Goal: Use online tool/utility

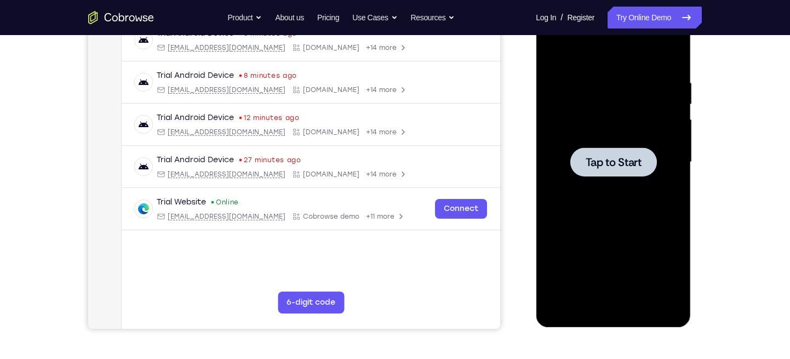
click at [621, 167] on span "Tap to Start" at bounding box center [613, 162] width 56 height 11
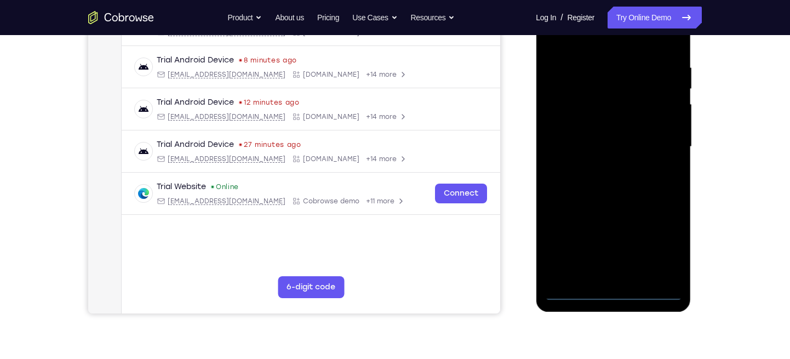
scroll to position [197, 0]
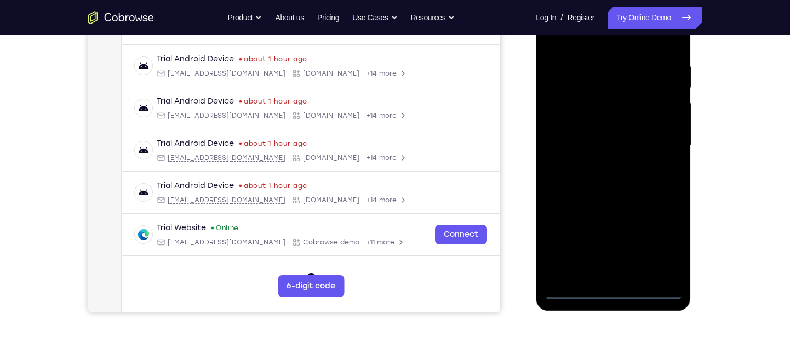
click at [617, 289] on div at bounding box center [613, 145] width 138 height 307
click at [669, 244] on div at bounding box center [613, 145] width 138 height 307
click at [593, 43] on div at bounding box center [613, 145] width 138 height 307
click at [660, 140] on div at bounding box center [613, 145] width 138 height 307
click at [598, 164] on div at bounding box center [613, 145] width 138 height 307
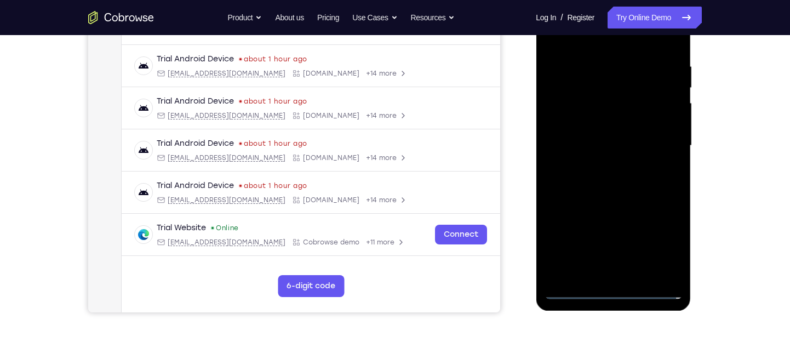
click at [624, 124] on div at bounding box center [613, 145] width 138 height 307
click at [580, 141] on div at bounding box center [613, 145] width 138 height 307
click at [598, 167] on div at bounding box center [613, 145] width 138 height 307
click at [608, 122] on div at bounding box center [613, 145] width 138 height 307
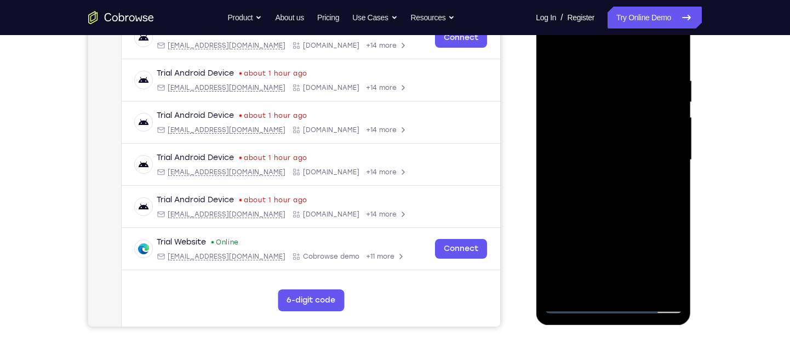
scroll to position [182, 0]
click at [674, 51] on div at bounding box center [613, 160] width 138 height 307
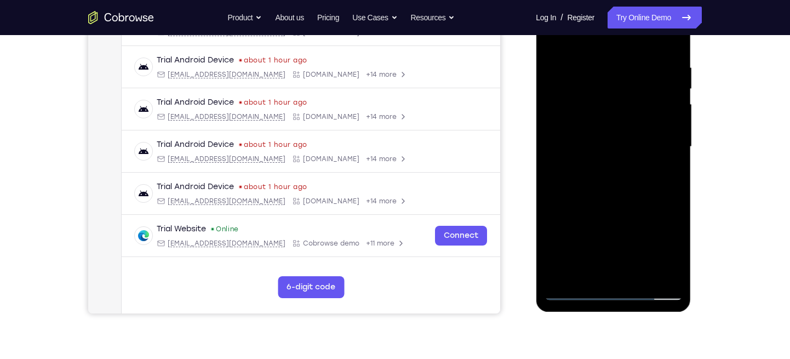
scroll to position [198, 0]
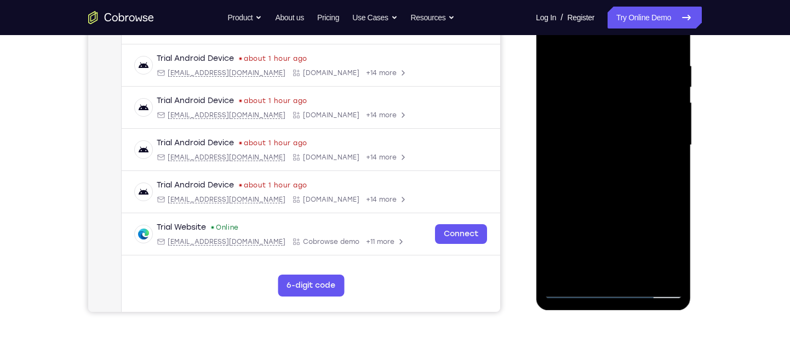
click at [642, 271] on div at bounding box center [613, 145] width 138 height 307
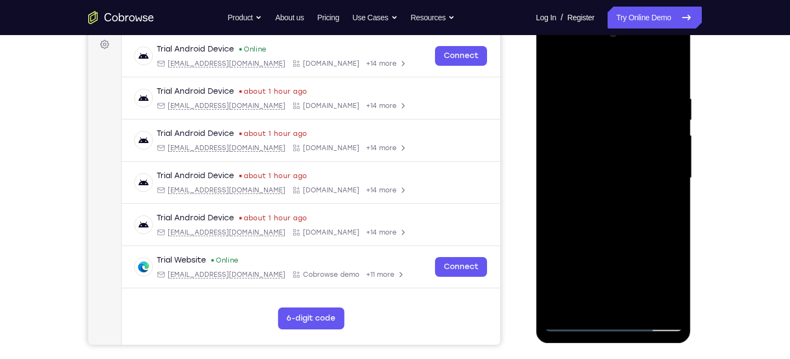
scroll to position [164, 0]
click at [629, 240] on div at bounding box center [613, 178] width 138 height 307
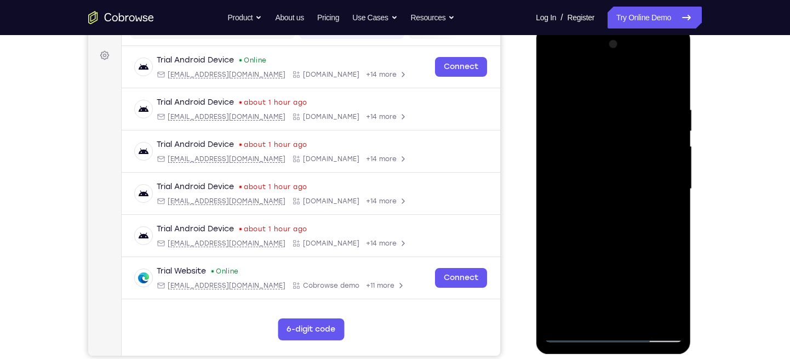
scroll to position [150, 0]
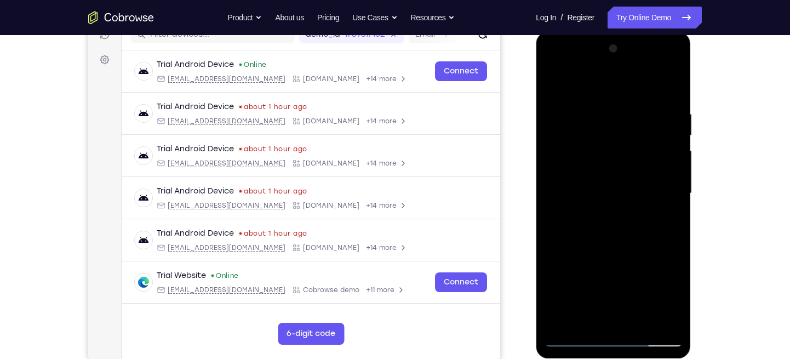
click at [551, 79] on div at bounding box center [613, 193] width 138 height 307
click at [598, 103] on div at bounding box center [613, 193] width 138 height 307
click at [661, 201] on div at bounding box center [613, 193] width 138 height 307
click at [568, 196] on div at bounding box center [613, 193] width 138 height 307
click at [664, 178] on div at bounding box center [613, 193] width 138 height 307
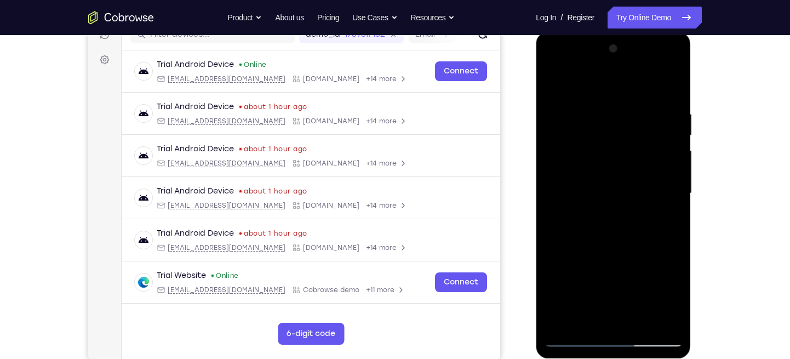
click at [670, 90] on div at bounding box center [613, 193] width 138 height 307
click at [672, 107] on div at bounding box center [613, 193] width 138 height 307
click at [665, 125] on div at bounding box center [613, 193] width 138 height 307
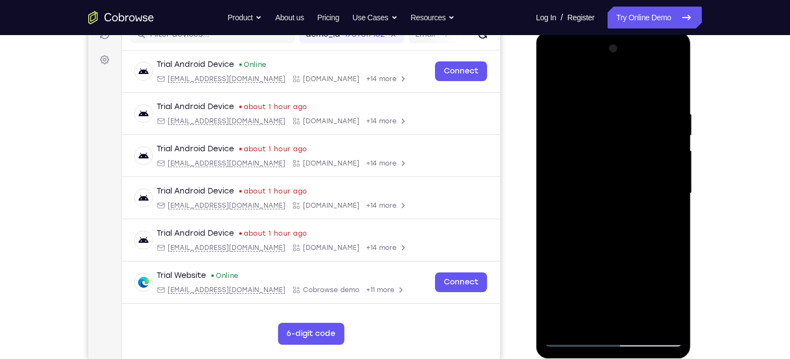
click at [665, 125] on div at bounding box center [613, 193] width 138 height 307
click at [668, 89] on div at bounding box center [613, 193] width 138 height 307
drag, startPoint x: 625, startPoint y: 129, endPoint x: 616, endPoint y: 261, distance: 132.9
click at [616, 261] on div at bounding box center [613, 193] width 138 height 307
click at [602, 144] on div at bounding box center [613, 193] width 138 height 307
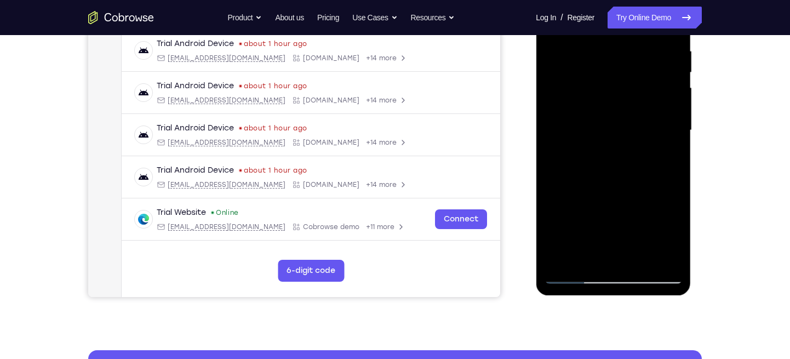
scroll to position [214, 0]
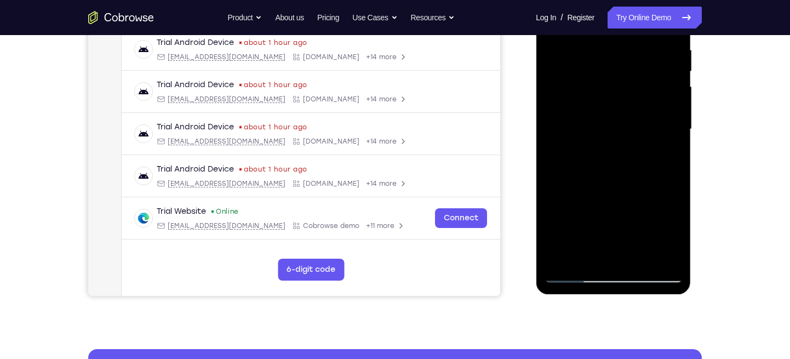
click at [663, 260] on div at bounding box center [613, 129] width 138 height 307
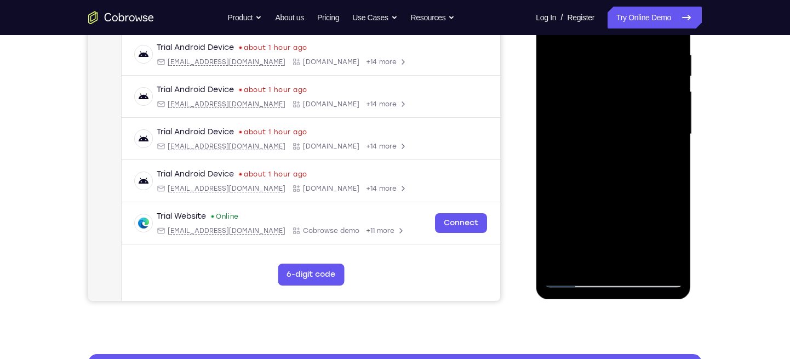
scroll to position [216, 0]
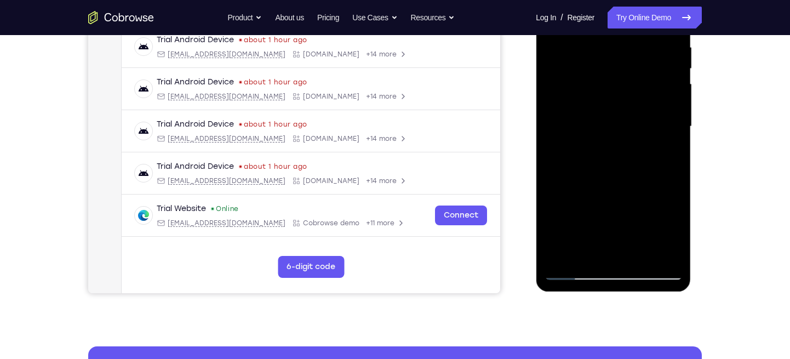
click at [559, 253] on div at bounding box center [613, 126] width 138 height 307
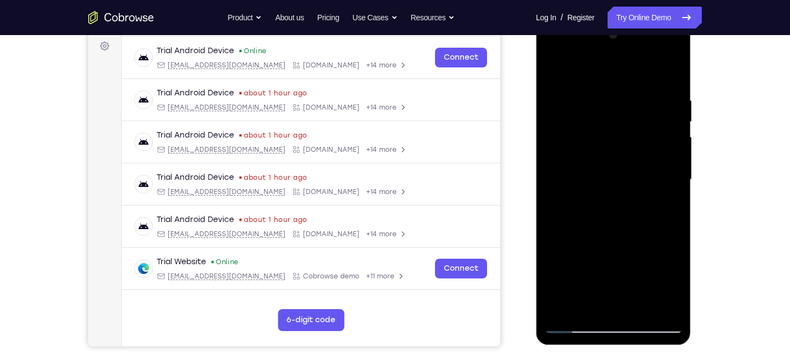
scroll to position [166, 0]
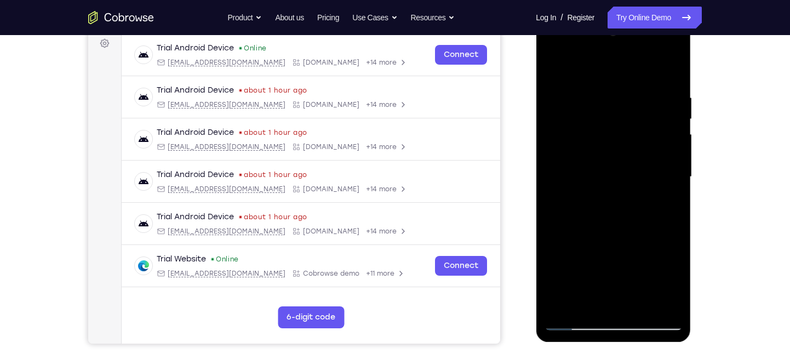
drag, startPoint x: 613, startPoint y: 113, endPoint x: 615, endPoint y: 223, distance: 109.6
click at [615, 223] on div at bounding box center [613, 177] width 138 height 307
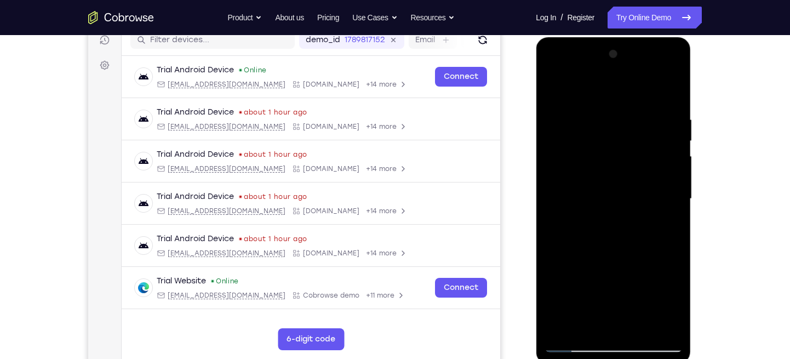
scroll to position [142, 0]
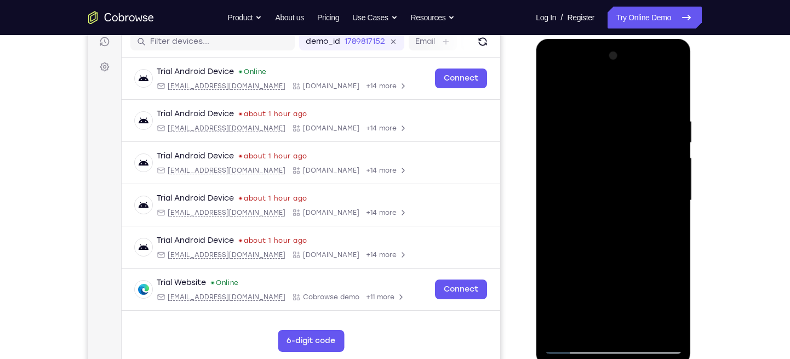
click at [601, 120] on div at bounding box center [613, 200] width 138 height 307
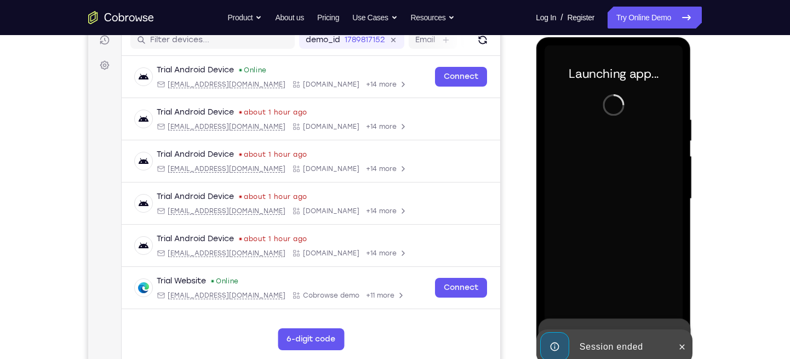
scroll to position [143, 0]
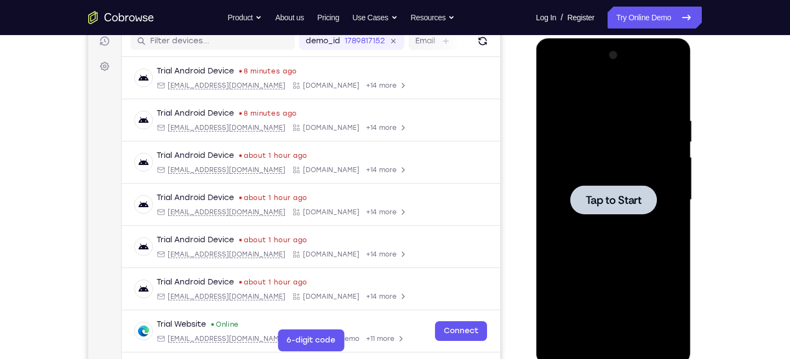
click at [632, 209] on div at bounding box center [613, 199] width 87 height 29
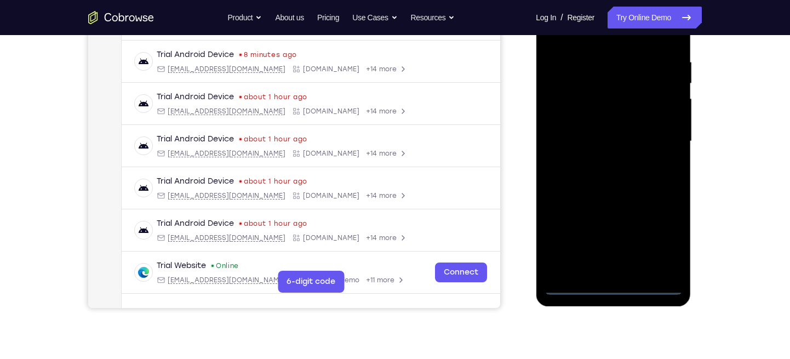
scroll to position [203, 0]
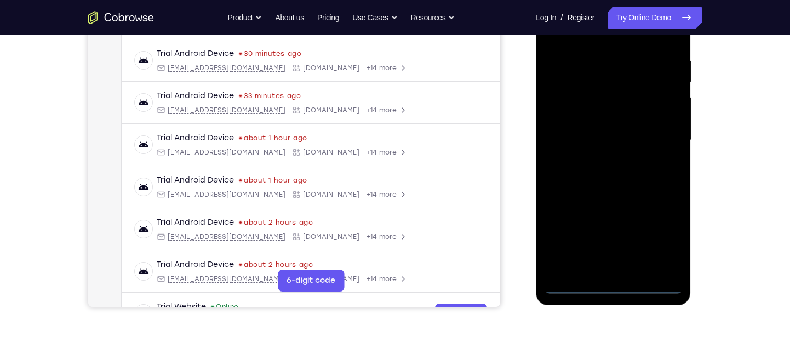
click at [615, 287] on div at bounding box center [613, 140] width 138 height 307
click at [657, 248] on div at bounding box center [613, 140] width 138 height 307
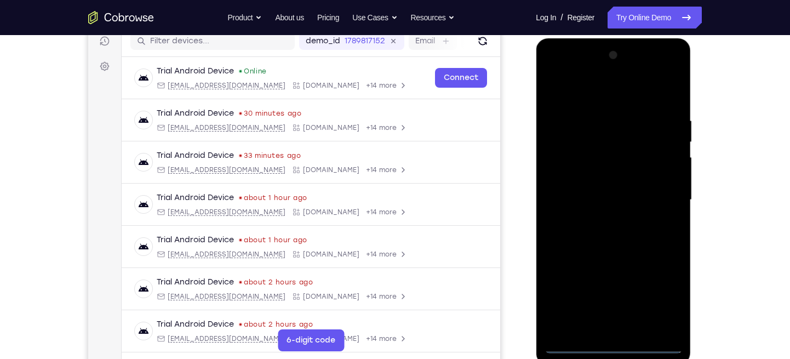
scroll to position [141, 0]
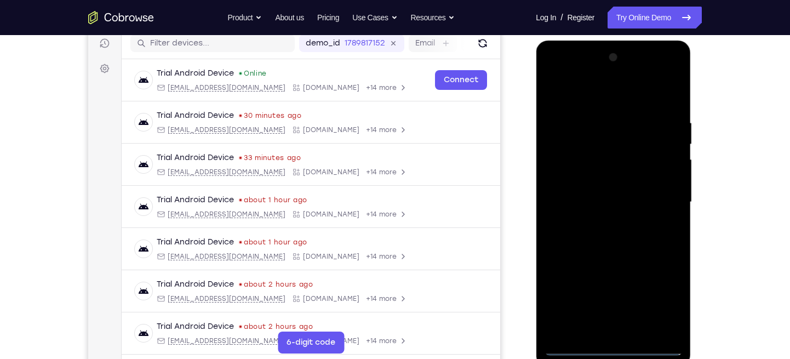
click at [584, 100] on div at bounding box center [613, 202] width 138 height 307
click at [660, 202] on div at bounding box center [613, 202] width 138 height 307
click at [604, 221] on div at bounding box center [613, 202] width 138 height 307
click at [595, 191] on div at bounding box center [613, 202] width 138 height 307
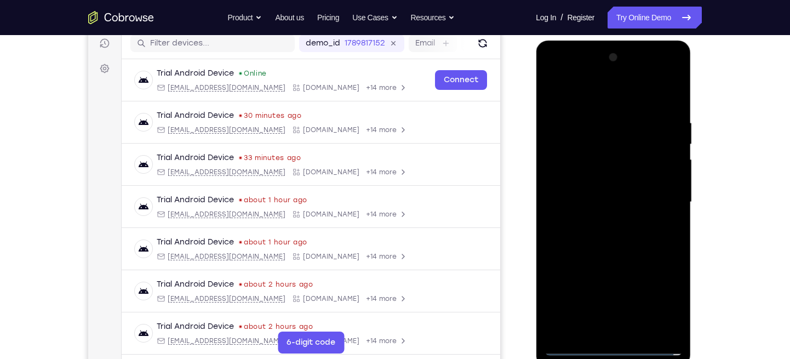
click at [595, 191] on div at bounding box center [613, 202] width 138 height 307
click at [578, 157] on div at bounding box center [613, 202] width 138 height 307
click at [615, 288] on div at bounding box center [613, 202] width 138 height 307
click at [610, 206] on div at bounding box center [613, 202] width 138 height 307
click at [608, 244] on div at bounding box center [613, 202] width 138 height 307
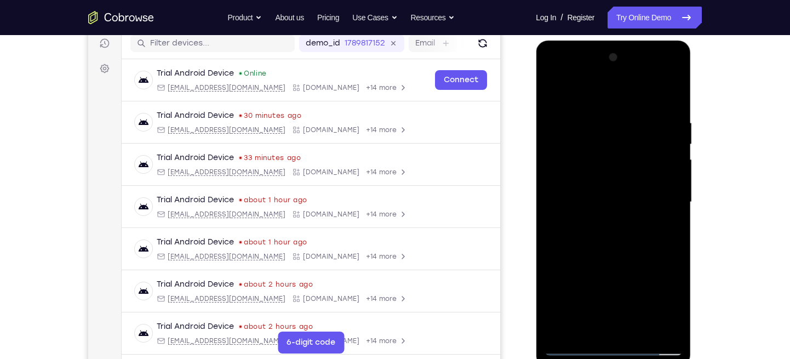
click at [660, 92] on div at bounding box center [613, 202] width 138 height 307
click at [597, 241] on div at bounding box center [613, 202] width 138 height 307
click at [612, 236] on div at bounding box center [613, 202] width 138 height 307
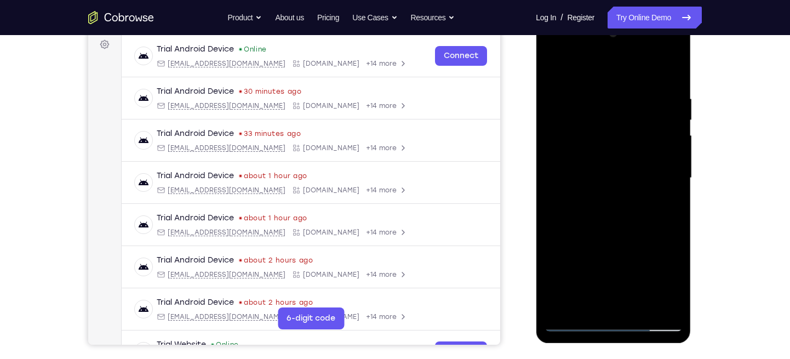
scroll to position [160, 0]
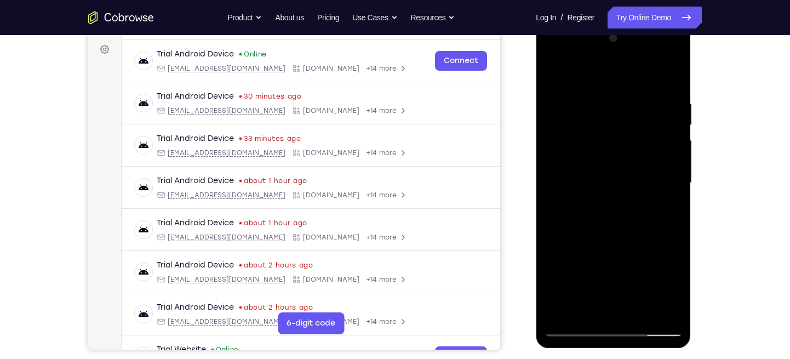
click at [668, 197] on div at bounding box center [613, 183] width 138 height 307
click at [606, 187] on div at bounding box center [613, 183] width 138 height 307
drag, startPoint x: 614, startPoint y: 146, endPoint x: 632, endPoint y: 312, distance: 167.6
click at [632, 312] on div at bounding box center [613, 183] width 138 height 307
click at [659, 55] on div at bounding box center [613, 183] width 138 height 307
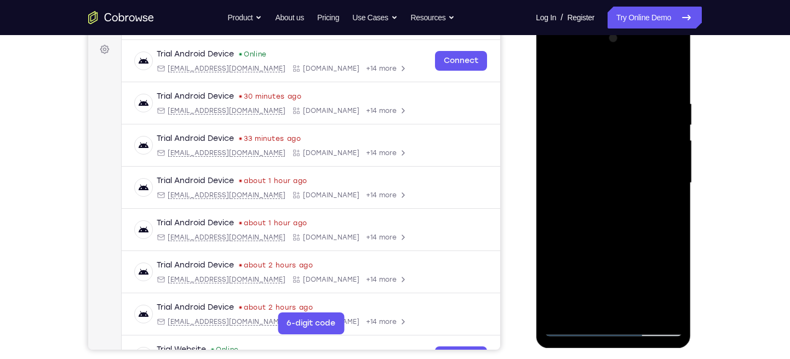
click at [581, 59] on div at bounding box center [613, 183] width 138 height 307
click at [564, 148] on div at bounding box center [613, 183] width 138 height 307
click at [616, 210] on div at bounding box center [613, 183] width 138 height 307
click at [602, 153] on div at bounding box center [613, 183] width 138 height 307
click at [617, 305] on div at bounding box center [613, 183] width 138 height 307
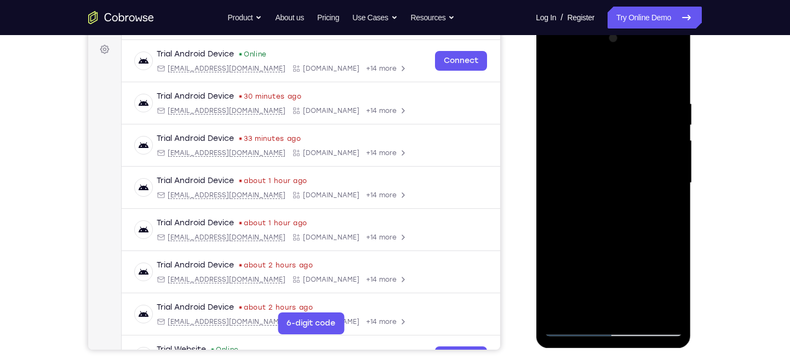
click at [613, 176] on div at bounding box center [613, 183] width 138 height 307
click at [615, 237] on div at bounding box center [613, 183] width 138 height 307
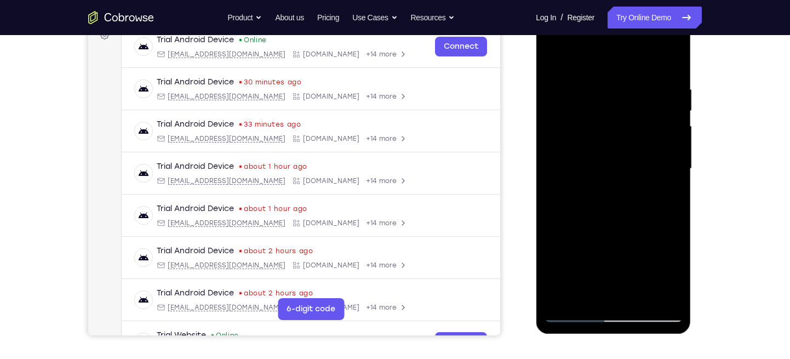
click at [673, 59] on div at bounding box center [613, 168] width 138 height 307
click at [554, 56] on div at bounding box center [613, 168] width 138 height 307
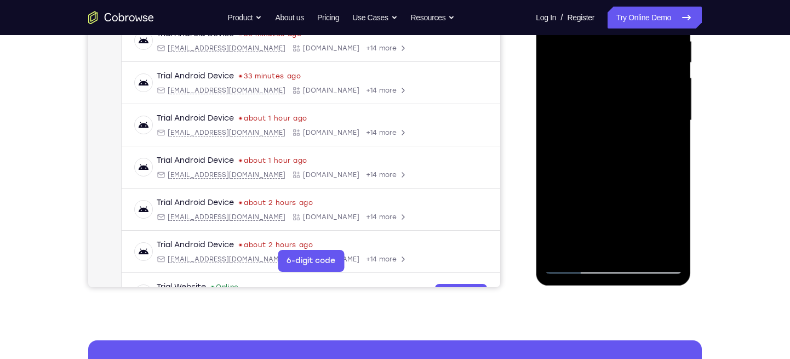
scroll to position [228, 0]
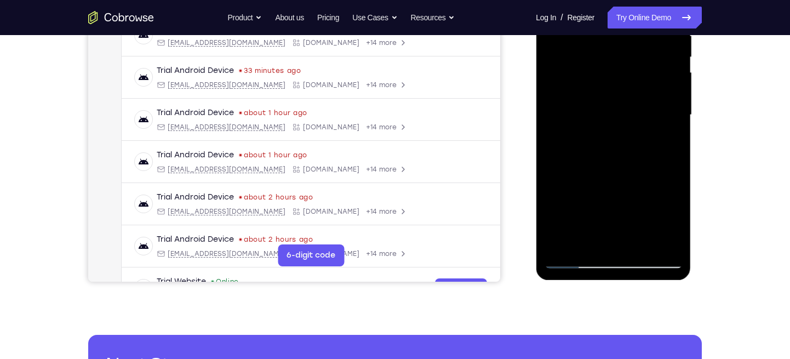
click at [665, 242] on div at bounding box center [613, 115] width 138 height 307
click at [663, 146] on div at bounding box center [613, 115] width 138 height 307
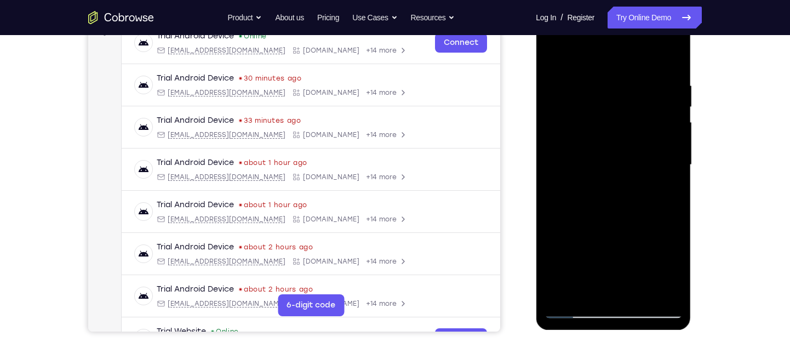
scroll to position [177, 0]
click at [564, 290] on div at bounding box center [613, 166] width 138 height 307
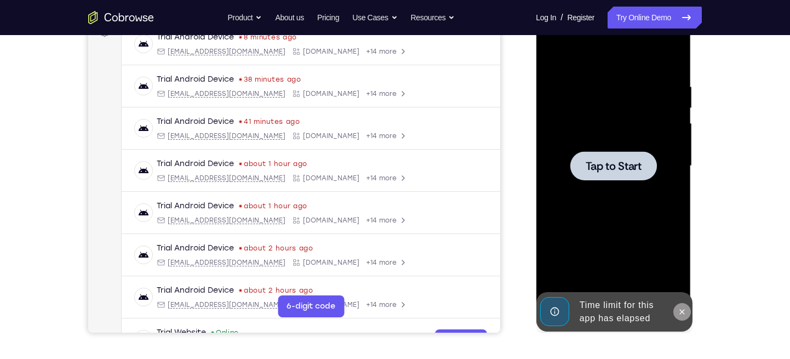
click at [686, 310] on icon at bounding box center [681, 311] width 9 height 9
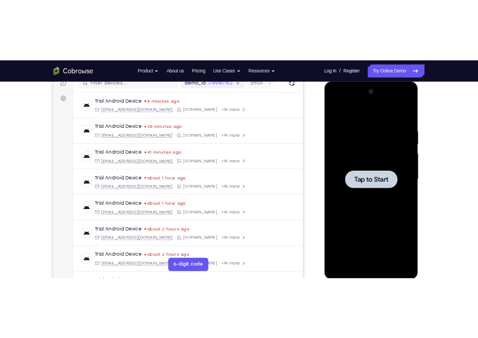
scroll to position [146, 0]
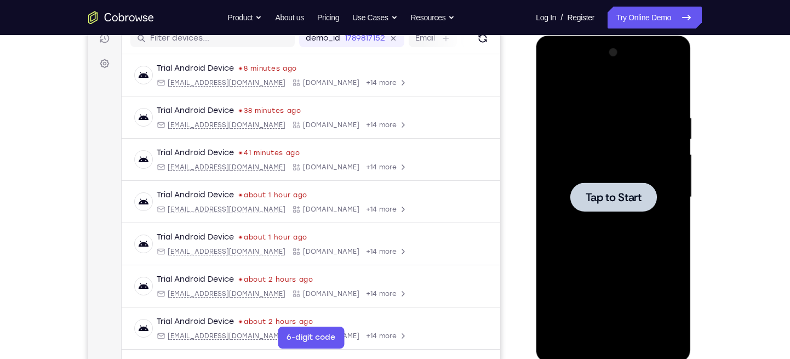
click at [619, 204] on div at bounding box center [613, 196] width 87 height 29
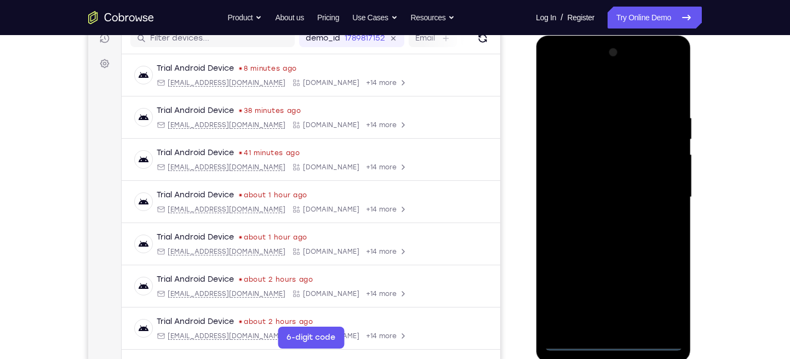
click at [619, 344] on div at bounding box center [613, 197] width 138 height 307
click at [659, 293] on div at bounding box center [613, 197] width 138 height 307
click at [559, 72] on div at bounding box center [613, 197] width 138 height 307
click at [654, 203] on div at bounding box center [613, 197] width 138 height 307
click at [599, 219] on div at bounding box center [613, 197] width 138 height 307
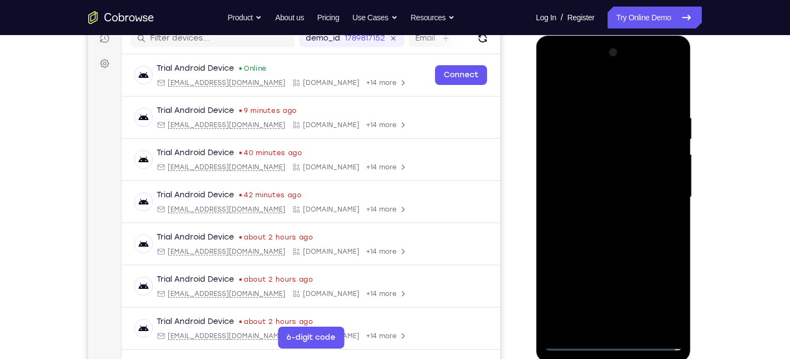
click at [587, 190] on div at bounding box center [613, 197] width 138 height 307
click at [607, 152] on div at bounding box center [613, 197] width 138 height 307
click at [570, 176] on div at bounding box center [613, 197] width 138 height 307
click at [560, 192] on div at bounding box center [613, 197] width 138 height 307
click at [597, 238] on div at bounding box center [613, 197] width 138 height 307
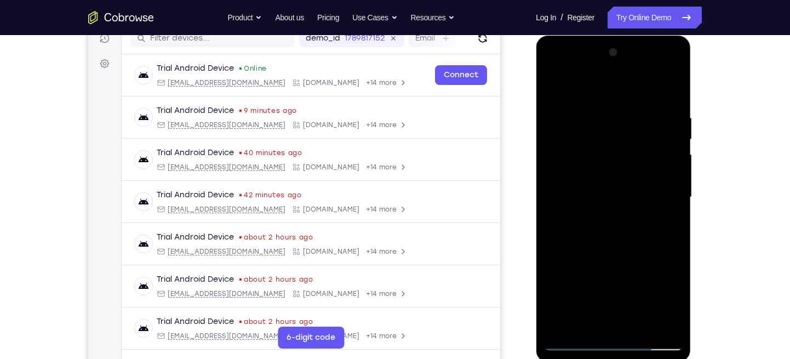
click at [597, 238] on div at bounding box center [613, 197] width 138 height 307
click at [596, 249] on div at bounding box center [613, 197] width 138 height 307
click at [661, 85] on div at bounding box center [613, 197] width 138 height 307
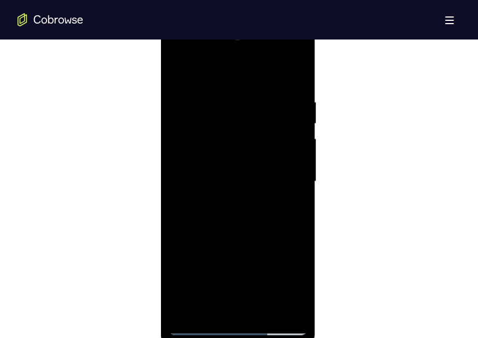
scroll to position [602, 0]
click at [197, 222] on div at bounding box center [238, 180] width 138 height 307
click at [176, 54] on div at bounding box center [238, 180] width 138 height 307
click at [288, 175] on div at bounding box center [238, 180] width 138 height 307
click at [221, 202] on div at bounding box center [238, 180] width 138 height 307
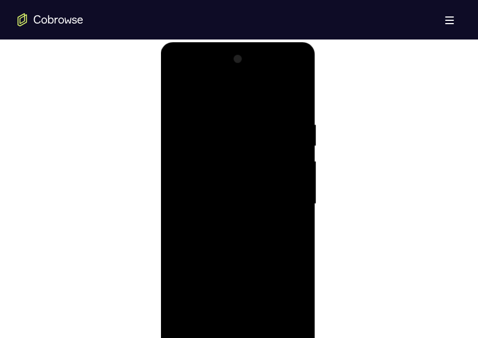
scroll to position [578, 0]
click at [220, 222] on div at bounding box center [238, 204] width 138 height 307
click at [224, 226] on div at bounding box center [238, 204] width 138 height 307
click at [226, 197] on div at bounding box center [238, 204] width 138 height 307
click at [237, 326] on div at bounding box center [238, 204] width 138 height 307
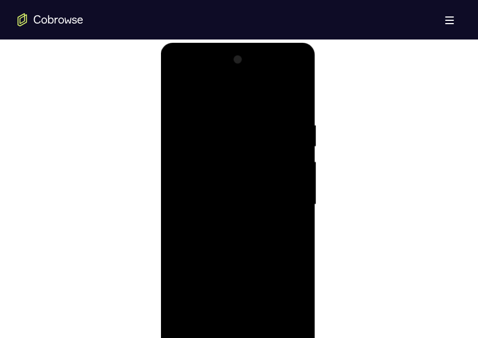
click at [232, 247] on div at bounding box center [238, 204] width 138 height 307
click at [229, 250] on div at bounding box center [238, 204] width 138 height 307
click at [184, 197] on div at bounding box center [238, 204] width 138 height 307
click at [246, 204] on div at bounding box center [238, 204] width 138 height 307
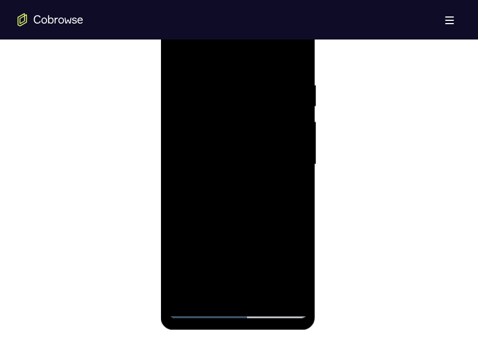
scroll to position [616, 0]
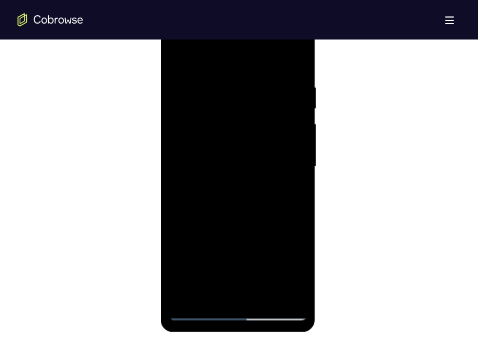
click at [226, 203] on div at bounding box center [238, 166] width 138 height 307
click at [265, 195] on div at bounding box center [238, 166] width 138 height 307
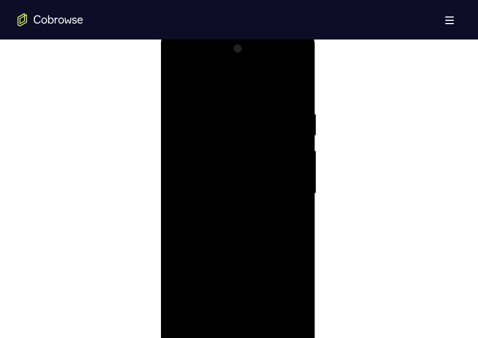
scroll to position [589, 0]
click at [175, 62] on div at bounding box center [238, 194] width 138 height 307
click at [188, 164] on div at bounding box center [238, 194] width 138 height 307
click at [231, 214] on div at bounding box center [238, 194] width 138 height 307
click at [226, 189] on div at bounding box center [238, 194] width 138 height 307
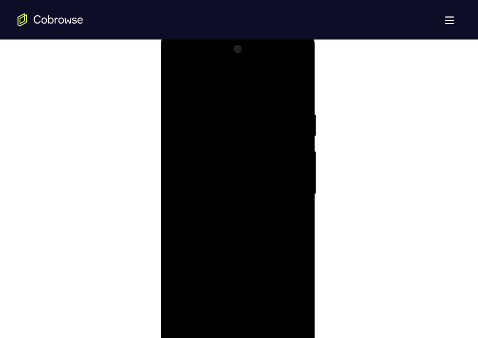
click at [243, 176] on div at bounding box center [238, 194] width 138 height 307
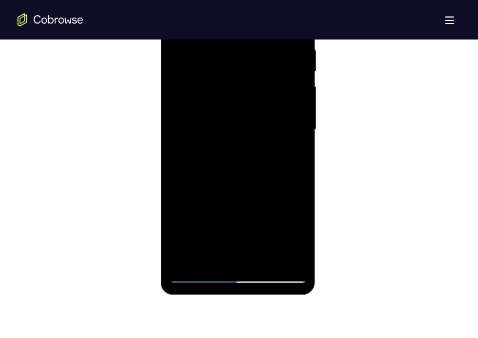
scroll to position [654, 0]
click at [239, 121] on div at bounding box center [238, 128] width 138 height 307
click at [221, 67] on div at bounding box center [238, 128] width 138 height 307
click at [227, 102] on div at bounding box center [238, 128] width 138 height 307
click at [222, 124] on div at bounding box center [238, 128] width 138 height 307
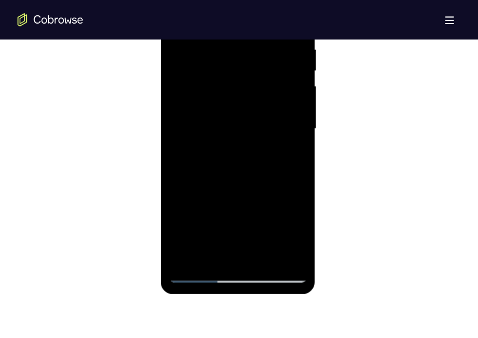
click at [207, 163] on div at bounding box center [238, 128] width 138 height 307
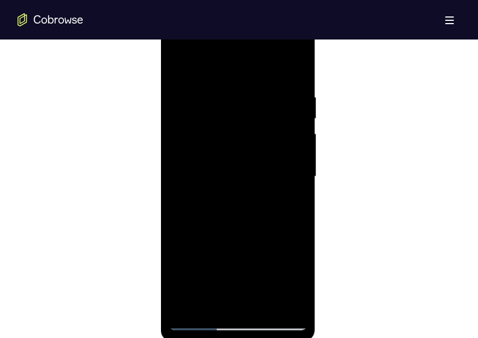
scroll to position [606, 0]
click at [211, 201] on div at bounding box center [238, 177] width 138 height 307
click at [206, 209] on div at bounding box center [238, 177] width 138 height 307
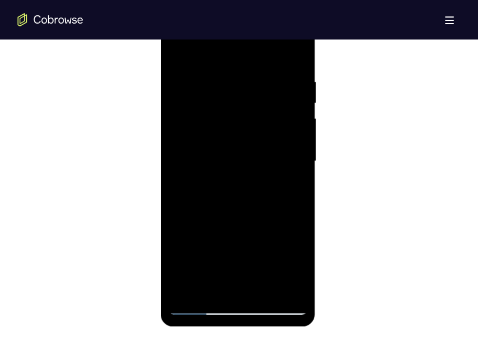
scroll to position [622, 0]
click at [258, 209] on div at bounding box center [238, 160] width 138 height 307
drag, startPoint x: 246, startPoint y: 209, endPoint x: 259, endPoint y: 151, distance: 60.1
click at [259, 151] on div at bounding box center [238, 160] width 138 height 307
drag, startPoint x: 259, startPoint y: 151, endPoint x: 272, endPoint y: 79, distance: 72.4
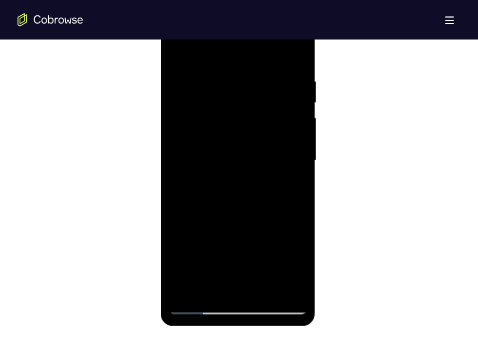
click at [272, 79] on div at bounding box center [238, 160] width 138 height 307
drag, startPoint x: 232, startPoint y: 200, endPoint x: 271, endPoint y: 98, distance: 109.3
click at [271, 98] on div at bounding box center [238, 160] width 138 height 307
drag, startPoint x: 246, startPoint y: 185, endPoint x: 277, endPoint y: 83, distance: 107.1
click at [277, 83] on div at bounding box center [238, 160] width 138 height 307
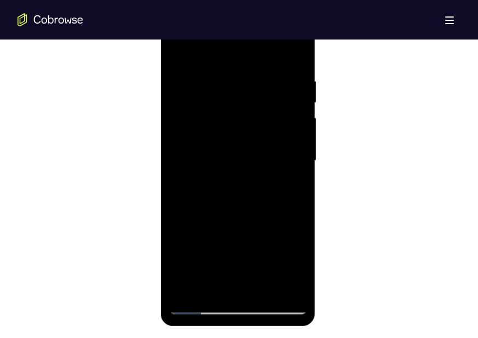
drag, startPoint x: 237, startPoint y: 201, endPoint x: 278, endPoint y: 94, distance: 114.5
click at [278, 94] on div at bounding box center [238, 160] width 138 height 307
drag, startPoint x: 279, startPoint y: 193, endPoint x: 297, endPoint y: 133, distance: 62.9
click at [297, 133] on div at bounding box center [238, 160] width 138 height 307
click at [298, 170] on div at bounding box center [238, 160] width 138 height 307
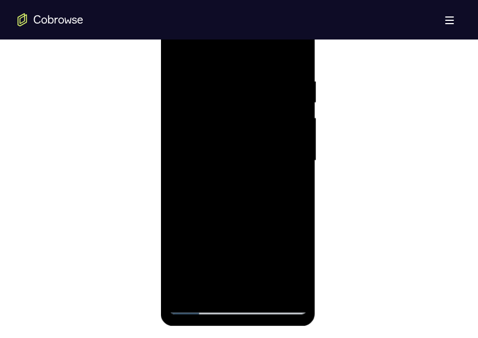
click at [298, 170] on div at bounding box center [238, 160] width 138 height 307
drag, startPoint x: 226, startPoint y: 186, endPoint x: 246, endPoint y: 105, distance: 82.9
click at [246, 105] on div at bounding box center [238, 160] width 138 height 307
drag, startPoint x: 243, startPoint y: 173, endPoint x: 267, endPoint y: 83, distance: 93.2
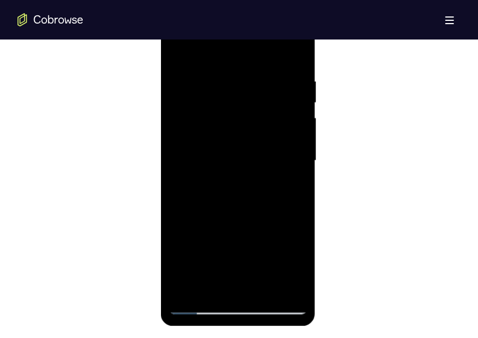
click at [267, 83] on div at bounding box center [238, 160] width 138 height 307
drag, startPoint x: 257, startPoint y: 193, endPoint x: 287, endPoint y: 106, distance: 92.2
click at [287, 106] on div at bounding box center [238, 160] width 138 height 307
click at [298, 171] on div at bounding box center [238, 160] width 138 height 307
drag, startPoint x: 241, startPoint y: 169, endPoint x: 255, endPoint y: 87, distance: 83.5
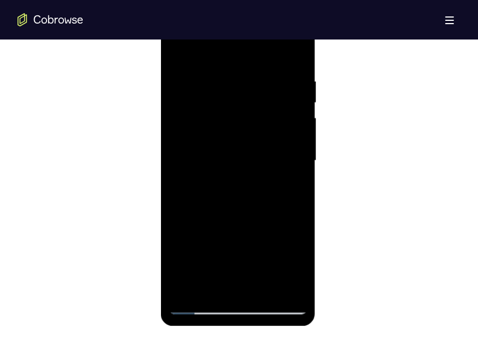
click at [255, 87] on div at bounding box center [238, 160] width 138 height 307
drag, startPoint x: 243, startPoint y: 197, endPoint x: 279, endPoint y: 80, distance: 122.7
click at [279, 80] on div at bounding box center [238, 160] width 138 height 307
drag, startPoint x: 243, startPoint y: 186, endPoint x: 272, endPoint y: 83, distance: 107.0
click at [272, 83] on div at bounding box center [238, 160] width 138 height 307
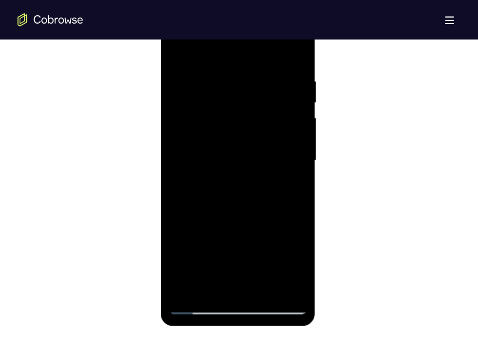
click at [254, 165] on div at bounding box center [238, 160] width 138 height 307
drag, startPoint x: 238, startPoint y: 236, endPoint x: 261, endPoint y: 147, distance: 92.2
click at [261, 147] on div at bounding box center [238, 160] width 138 height 307
click at [182, 284] on div at bounding box center [238, 160] width 138 height 307
click at [229, 76] on div at bounding box center [238, 160] width 138 height 307
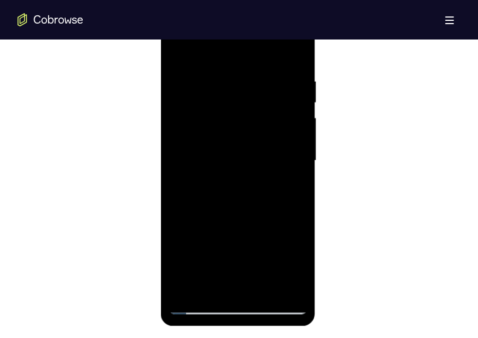
click at [294, 109] on div at bounding box center [238, 160] width 138 height 307
click at [299, 100] on div at bounding box center [238, 160] width 138 height 307
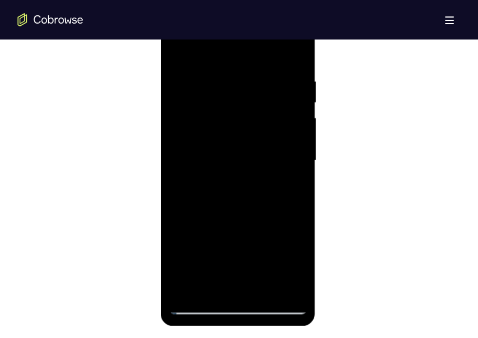
click at [299, 100] on div at bounding box center [238, 160] width 138 height 307
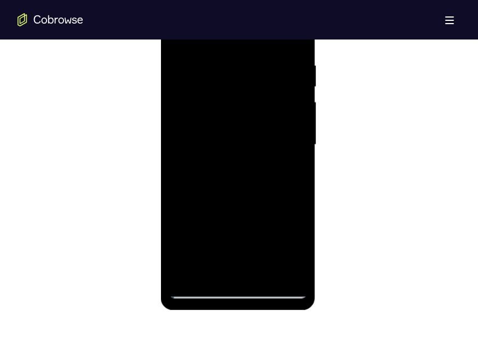
scroll to position [638, 0]
click at [299, 100] on div at bounding box center [238, 144] width 138 height 307
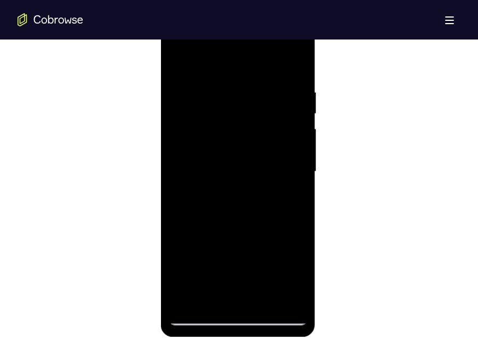
scroll to position [618, 0]
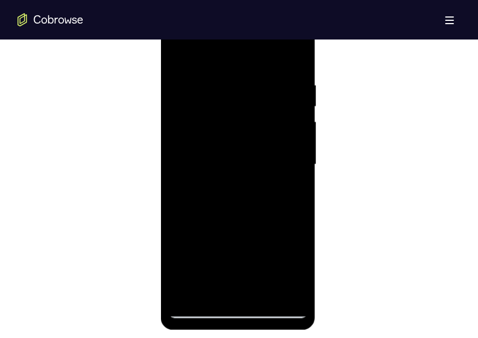
click at [300, 104] on div at bounding box center [238, 164] width 138 height 307
